Goal: Task Accomplishment & Management: Complete application form

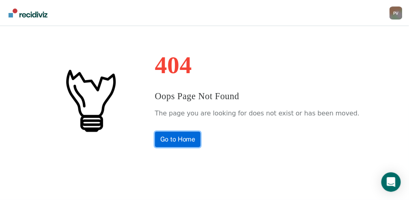
click at [180, 142] on link "Go to Home" at bounding box center [178, 139] width 46 height 15
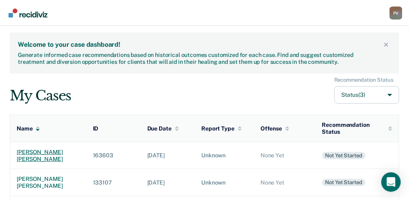
click at [52, 150] on div "[PERSON_NAME] [PERSON_NAME]" at bounding box center [48, 156] width 63 height 14
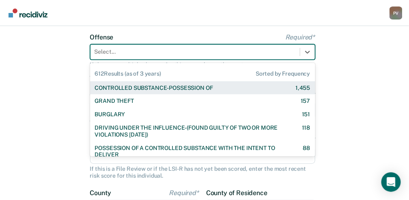
click at [201, 60] on div "612 results available. Use Up and Down to choose options, press Enter to select…" at bounding box center [202, 51] width 225 height 15
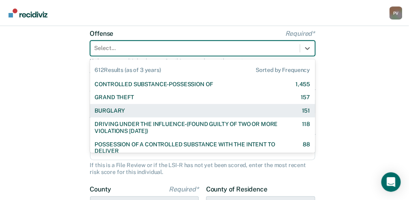
scroll to position [61, 0]
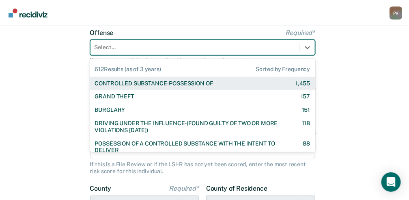
click at [198, 85] on div "CONTROLLED SUBSTANCE-POSSESSION OF" at bounding box center [154, 83] width 118 height 7
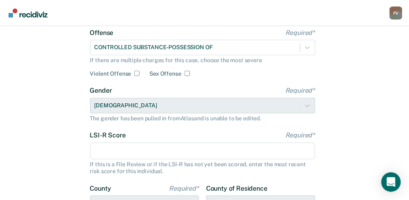
click at [120, 152] on input "LSI-R Score Required*" at bounding box center [202, 151] width 225 height 17
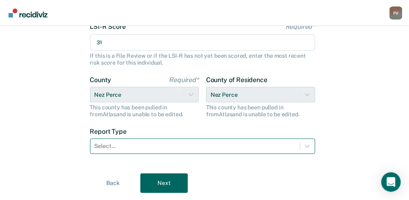
type input "31"
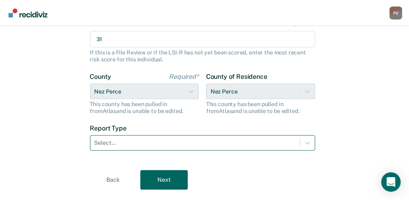
click at [122, 150] on div "Select..." at bounding box center [202, 142] width 225 height 15
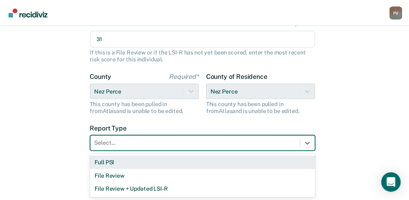
click at [117, 161] on div "Full PSI" at bounding box center [202, 162] width 225 height 13
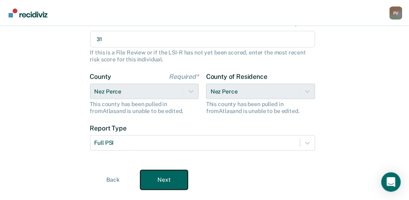
click at [164, 182] on button "Next" at bounding box center [165, 179] width 48 height 19
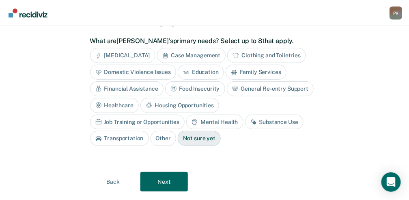
click at [170, 106] on div "Housing Opportunities" at bounding box center [180, 105] width 79 height 15
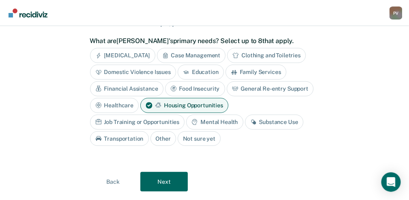
click at [149, 119] on div "Job Training or Opportunities" at bounding box center [137, 122] width 95 height 15
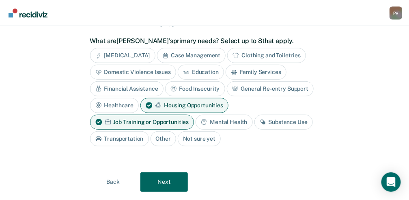
click at [290, 118] on div "Substance Use" at bounding box center [284, 122] width 58 height 15
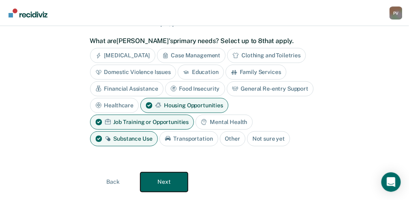
click at [161, 182] on button "Next" at bounding box center [165, 181] width 48 height 19
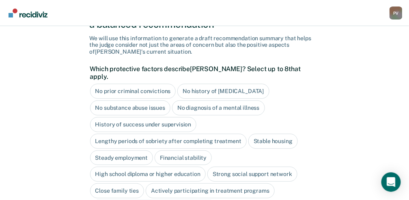
scroll to position [43, 0]
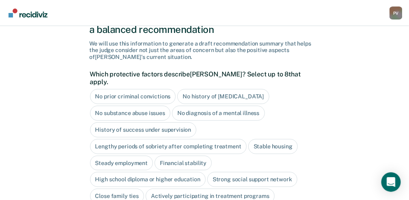
click at [211, 89] on div "No history of [MEDICAL_DATA]" at bounding box center [223, 96] width 92 height 15
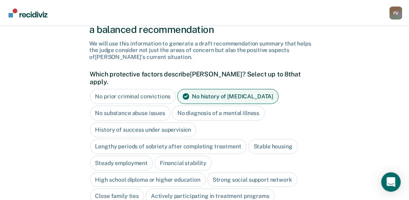
click at [210, 106] on div "No diagnosis of a mental illness" at bounding box center [218, 113] width 93 height 15
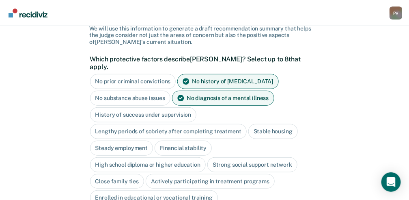
scroll to position [71, 0]
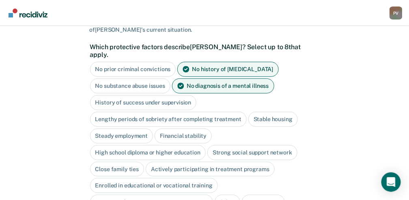
click at [183, 145] on div "High school diploma or higher education" at bounding box center [148, 152] width 116 height 15
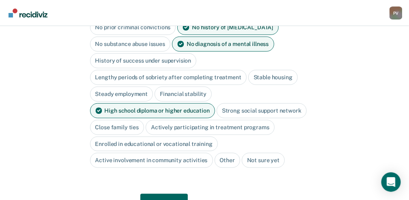
scroll to position [125, 0]
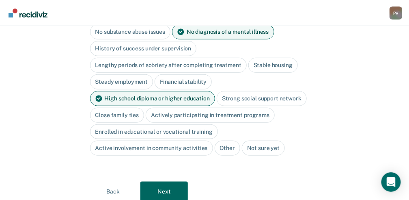
click at [245, 108] on div "Actively participating in treatment programs" at bounding box center [210, 115] width 129 height 15
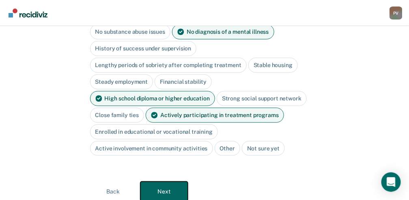
click at [175, 182] on button "Next" at bounding box center [165, 191] width 48 height 19
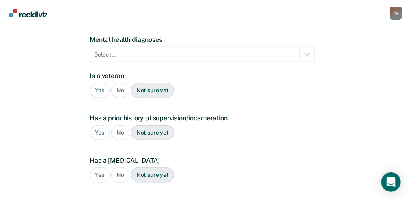
scroll to position [17, 0]
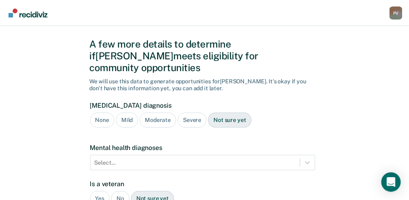
click at [229, 112] on div "Not sure yet" at bounding box center [229, 119] width 43 height 15
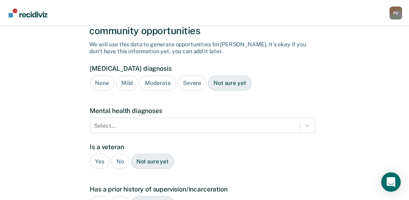
scroll to position [71, 0]
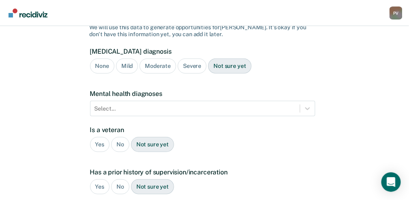
click at [119, 137] on div "No" at bounding box center [120, 144] width 18 height 15
click at [100, 179] on div "Yes" at bounding box center [100, 186] width 20 height 15
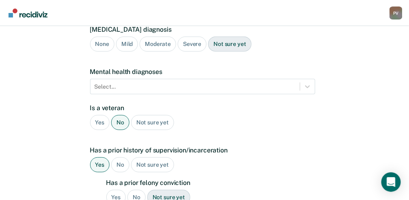
scroll to position [125, 0]
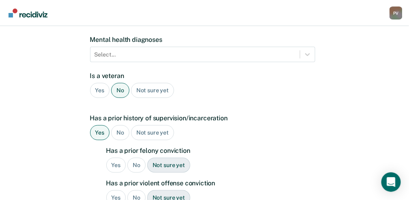
click at [117, 158] on div "Yes" at bounding box center [116, 165] width 20 height 15
click at [138, 190] on div "No" at bounding box center [137, 197] width 18 height 15
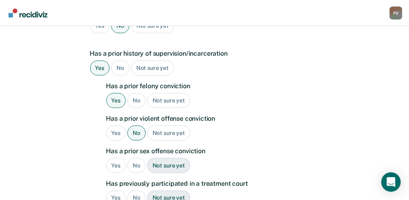
scroll to position [206, 0]
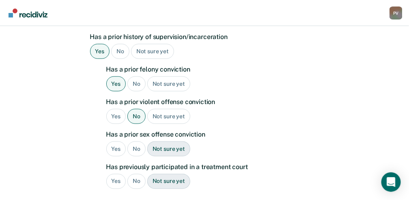
click at [135, 141] on div "No" at bounding box center [137, 148] width 18 height 15
click at [113, 174] on div "Yes" at bounding box center [116, 181] width 20 height 15
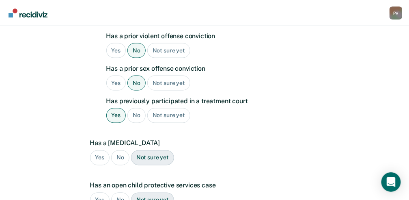
scroll to position [288, 0]
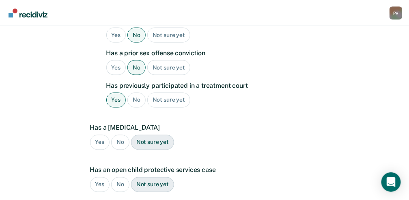
click at [122, 135] on div "No" at bounding box center [120, 142] width 18 height 15
click at [145, 177] on div "Not sure yet" at bounding box center [152, 184] width 43 height 15
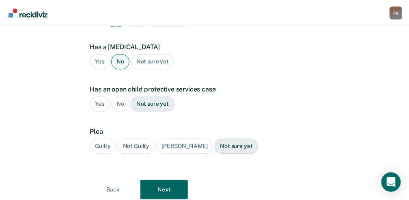
scroll to position [369, 0]
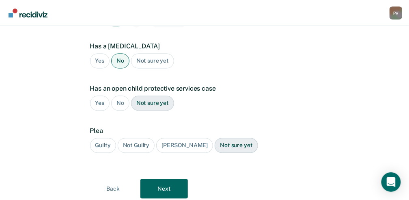
click at [99, 138] on div "Guilty" at bounding box center [103, 145] width 26 height 15
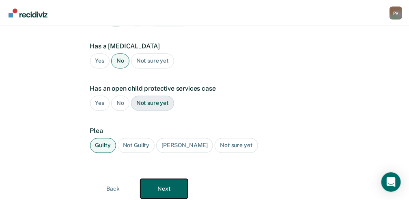
click at [171, 179] on button "Next" at bounding box center [165, 188] width 48 height 19
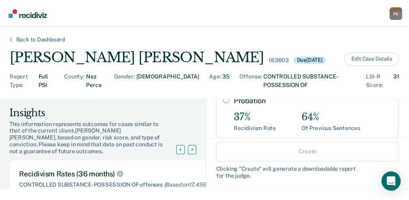
scroll to position [81, 0]
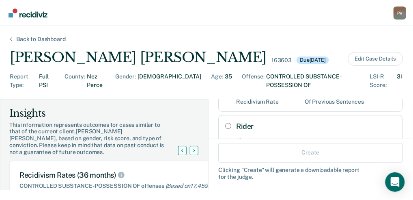
click at [225, 123] on input "Rider" at bounding box center [228, 126] width 6 height 6
radio input "true"
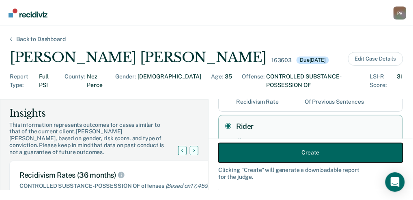
click at [268, 153] on button "Create" at bounding box center [311, 152] width 185 height 19
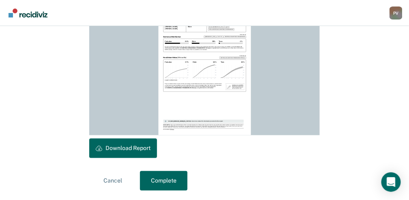
scroll to position [263, 0]
click at [131, 150] on button "Download Report" at bounding box center [123, 147] width 68 height 19
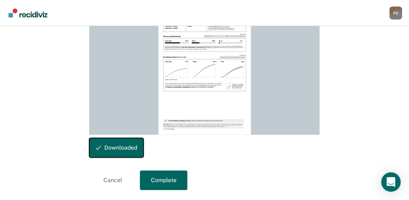
scroll to position [44, 0]
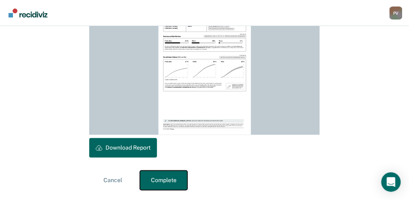
click at [160, 181] on button "Complete" at bounding box center [164, 180] width 48 height 19
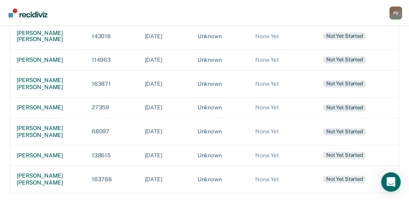
scroll to position [365, 0]
